Goal: Information Seeking & Learning: Compare options

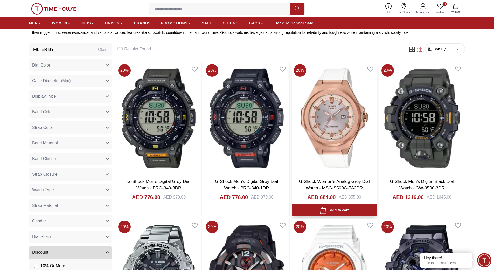
scroll to position [234, 0]
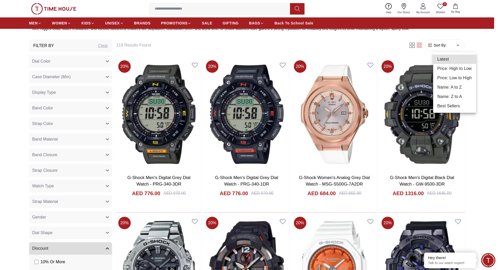
click at [453, 107] on li "Best Sellers" at bounding box center [454, 105] width 43 height 9
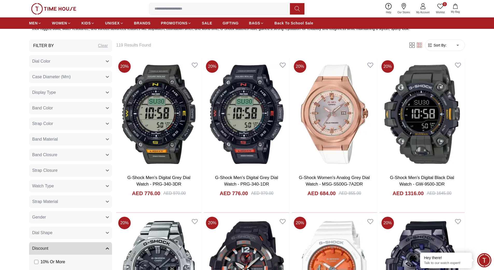
type input "*"
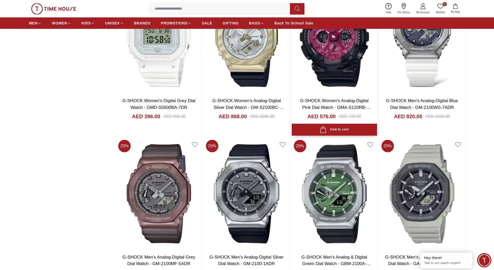
scroll to position [934, 0]
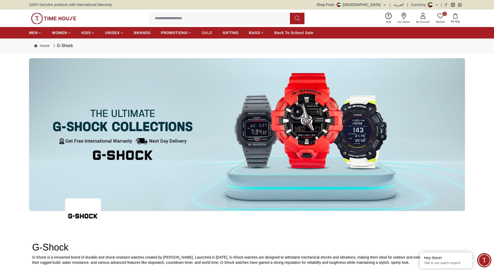
click at [204, 34] on span "SALE" at bounding box center [207, 32] width 10 height 5
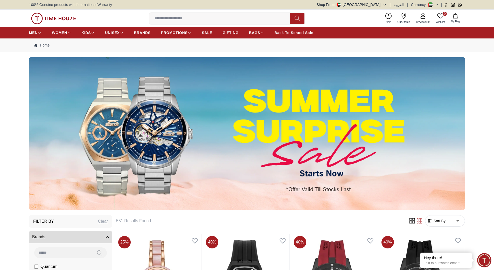
scroll to position [156, 0]
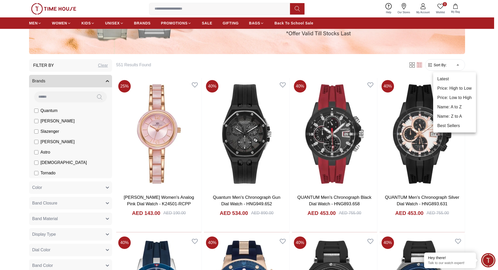
click at [459, 99] on li "Price: Low to High" at bounding box center [454, 97] width 43 height 9
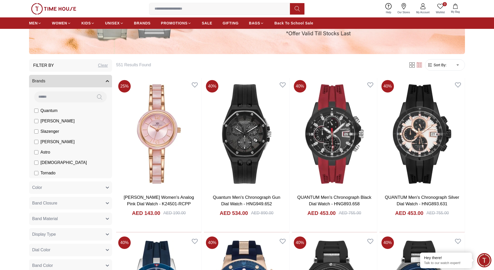
type input "*"
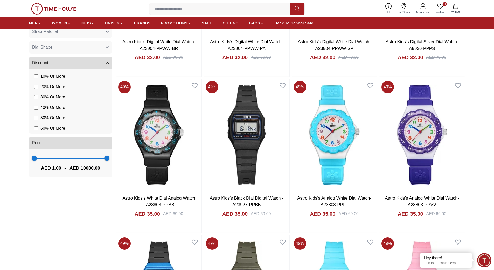
scroll to position [778, 0]
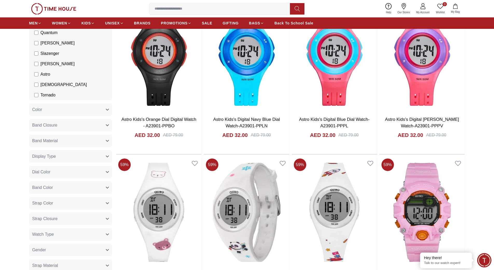
scroll to position [156, 0]
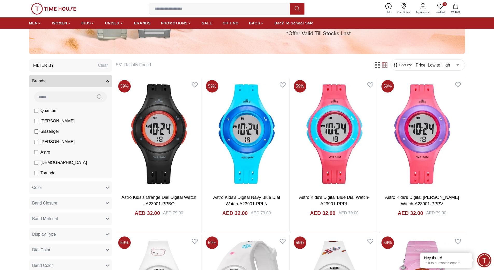
click at [34, 120] on li "[PERSON_NAME]" at bounding box center [71, 121] width 81 height 10
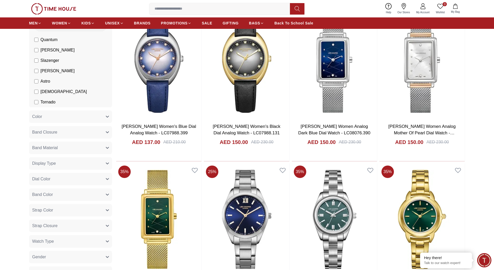
scroll to position [234, 0]
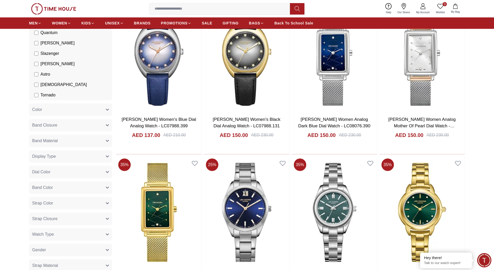
click at [107, 139] on button "Band Material" at bounding box center [70, 140] width 83 height 12
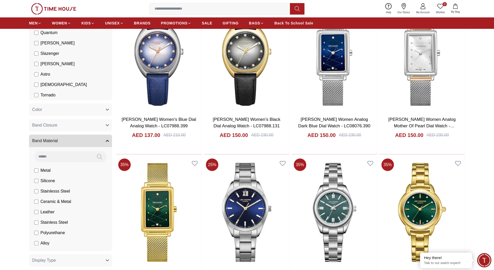
click at [107, 139] on button "Band Material" at bounding box center [70, 140] width 83 height 12
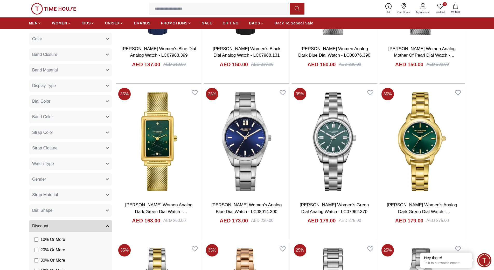
scroll to position [311, 0]
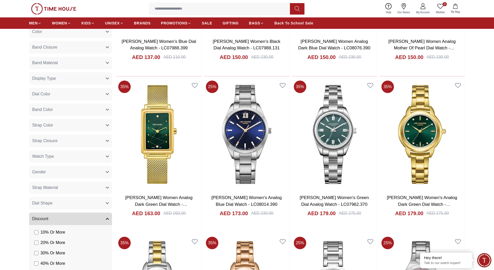
click at [107, 171] on icon "button" at bounding box center [107, 171] width 3 height 3
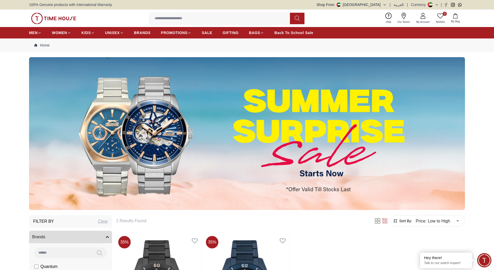
click at [190, 19] on input at bounding box center [221, 18] width 145 height 10
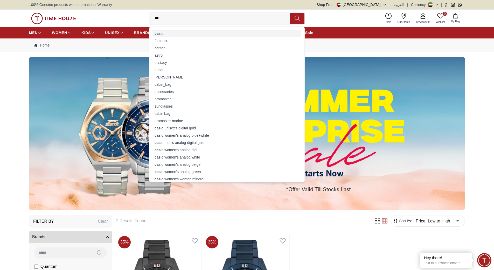
type input "***"
click at [162, 36] on div "cas io" at bounding box center [227, 33] width 149 height 7
type input "******"
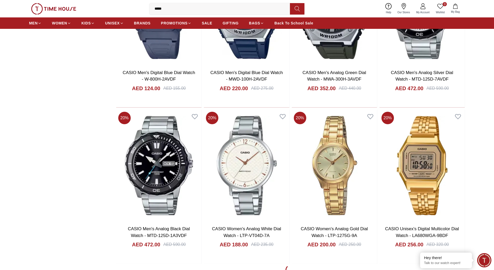
scroll to position [623, 0]
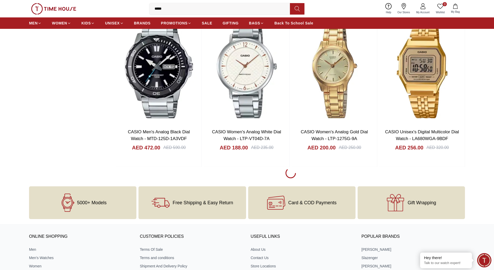
scroll to position [778, 0]
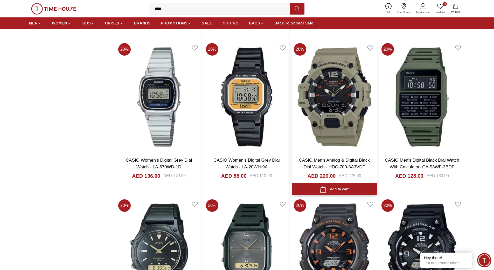
scroll to position [2179, 0]
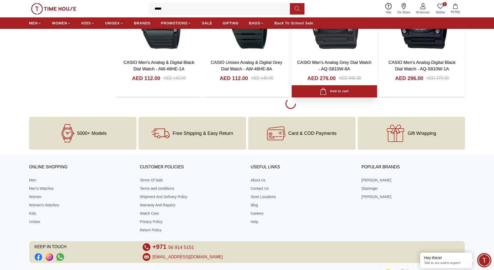
scroll to position [2335, 0]
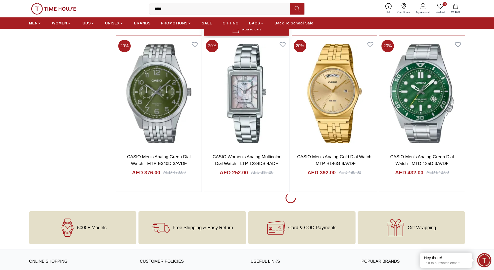
scroll to position [3814, 0]
